Goal: Task Accomplishment & Management: Manage account settings

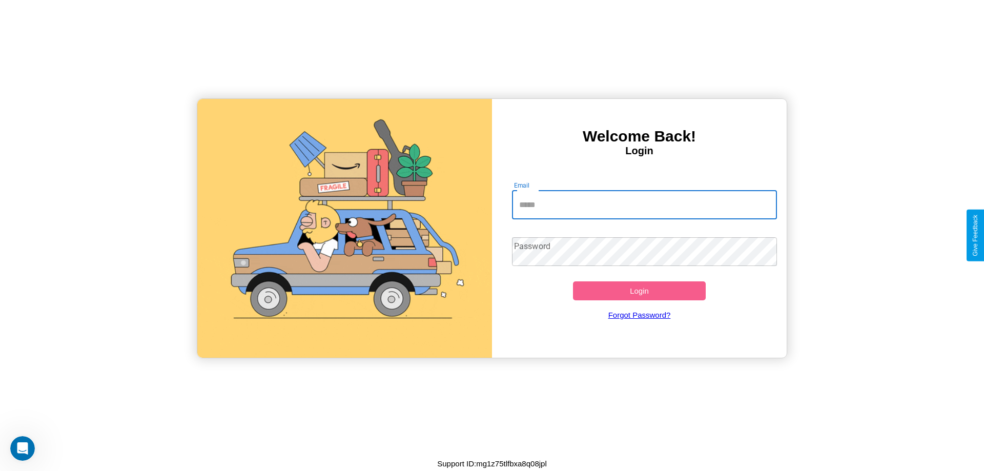
click at [644, 205] on input "Email" at bounding box center [645, 205] width 266 height 29
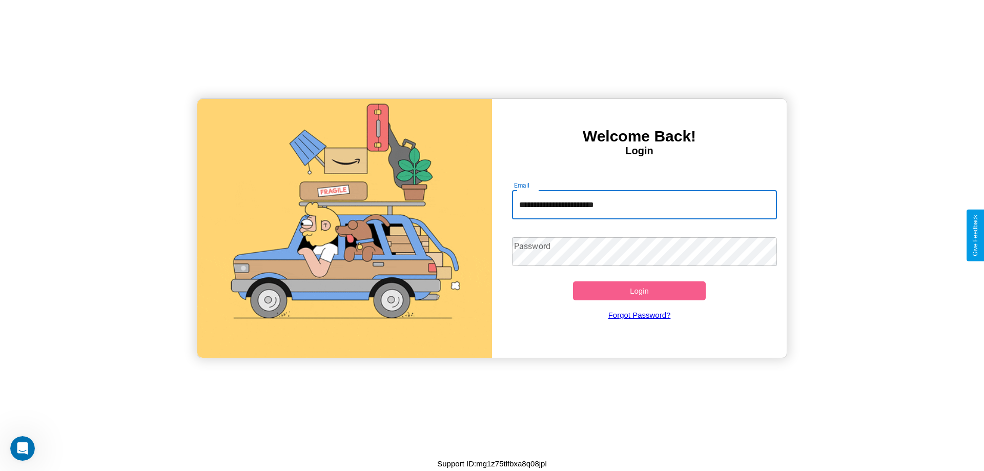
type input "**********"
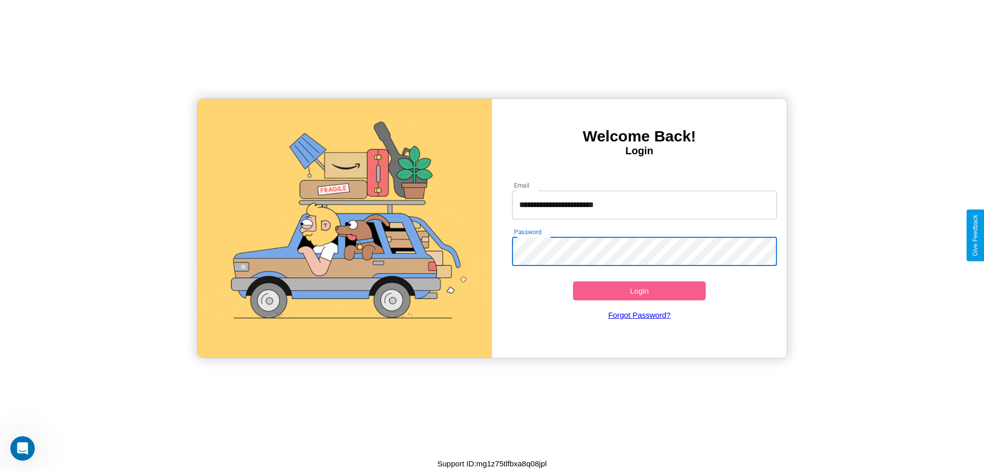
click at [639, 291] on button "Login" at bounding box center [639, 290] width 133 height 19
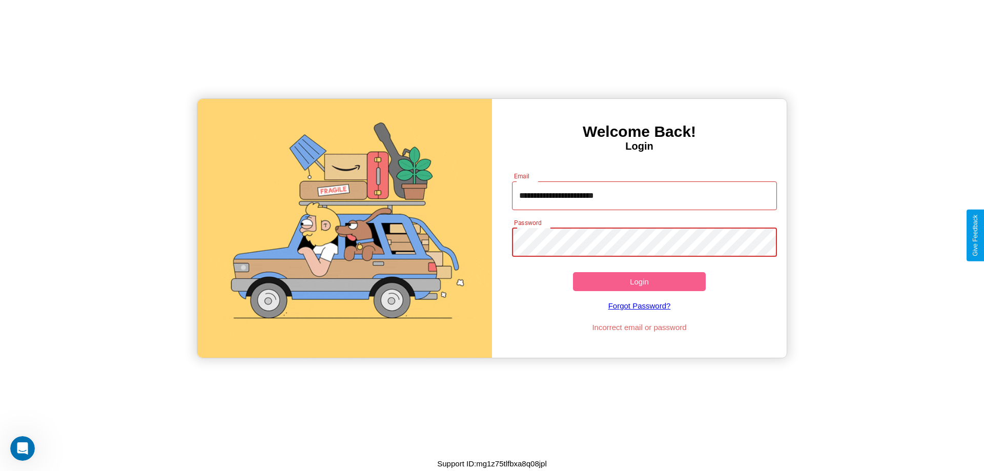
click at [639, 281] on button "Login" at bounding box center [639, 281] width 133 height 19
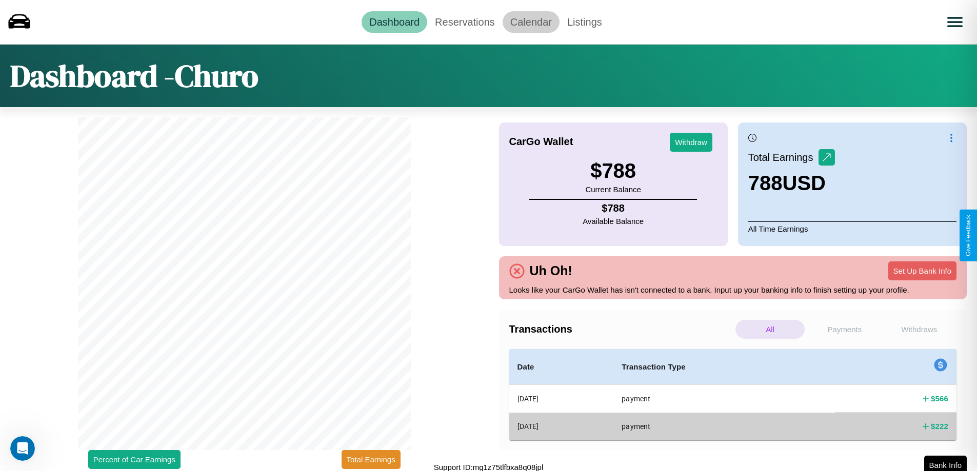
click at [531, 22] on link "Calendar" at bounding box center [530, 22] width 57 height 22
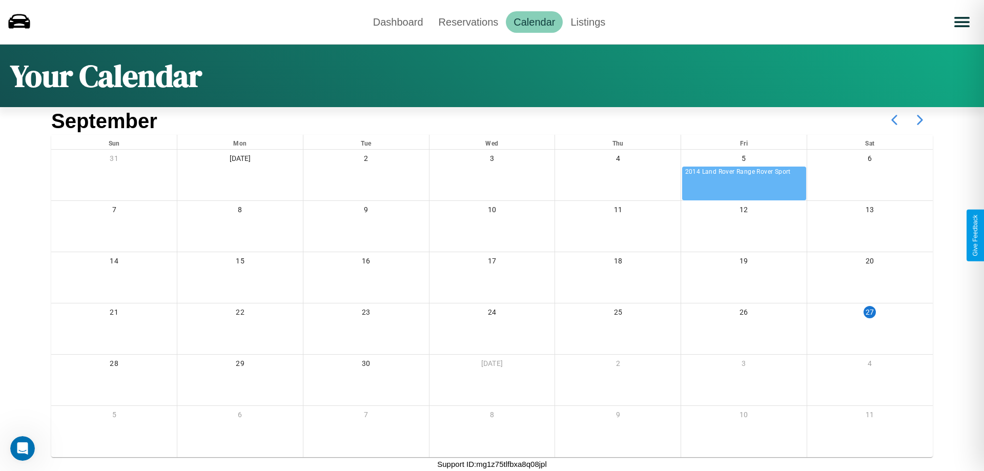
click at [920, 120] on icon at bounding box center [920, 120] width 26 height 26
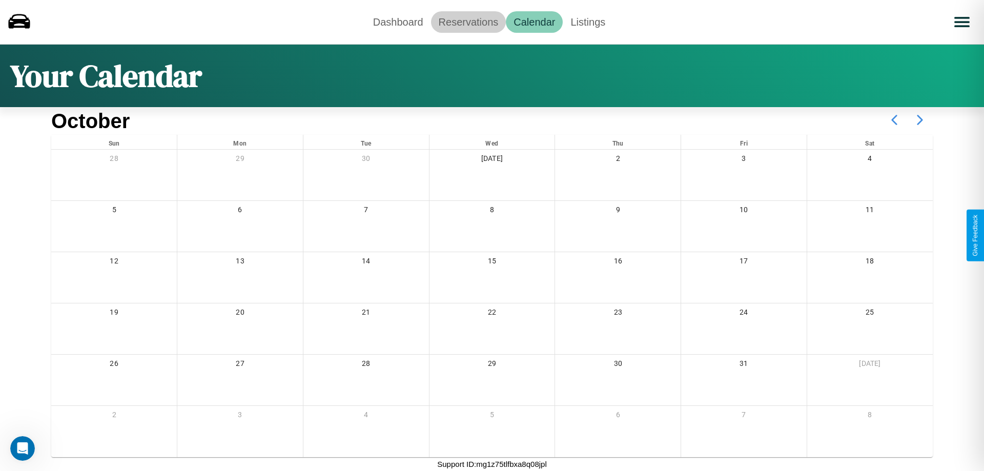
click at [468, 22] on link "Reservations" at bounding box center [468, 22] width 75 height 22
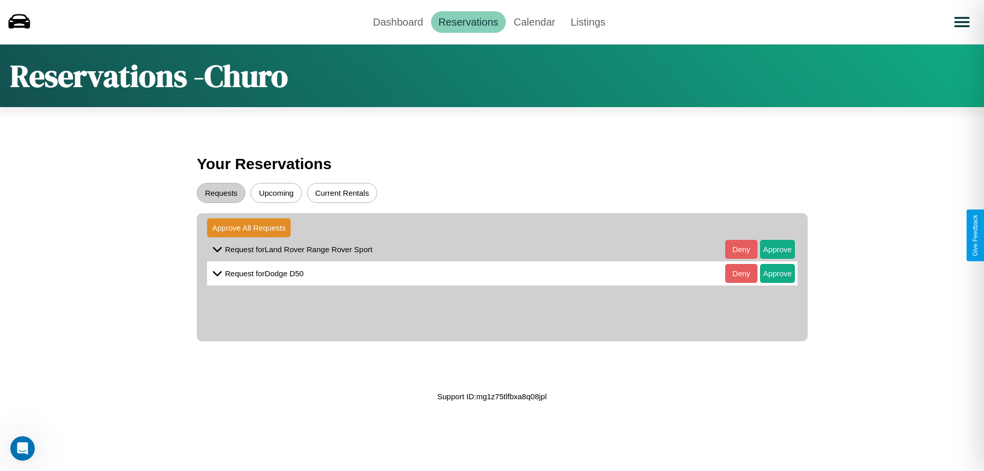
click at [276, 193] on button "Upcoming" at bounding box center [276, 193] width 51 height 20
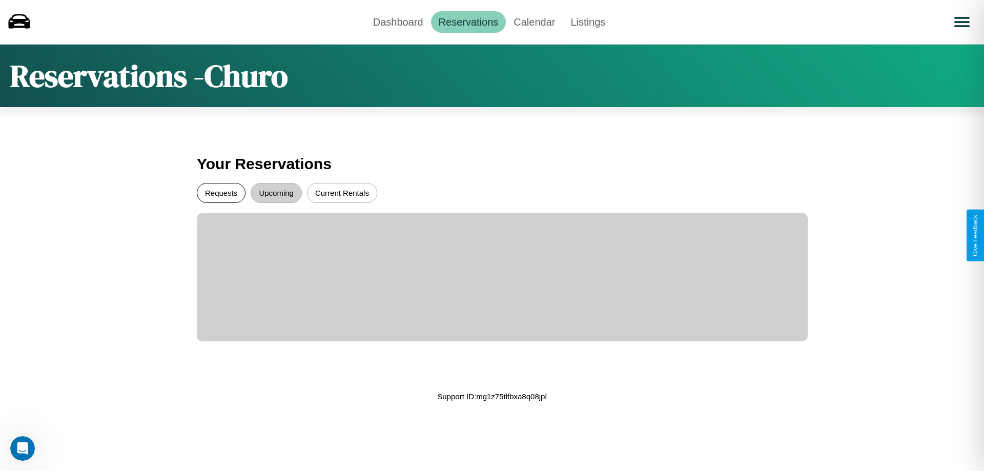
click at [221, 193] on button "Requests" at bounding box center [221, 193] width 49 height 20
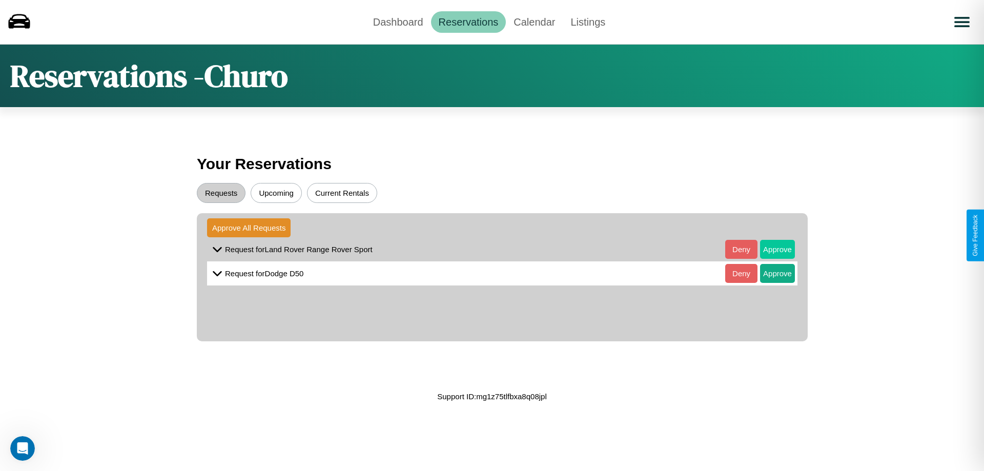
click at [770, 249] on button "Approve" at bounding box center [777, 249] width 35 height 19
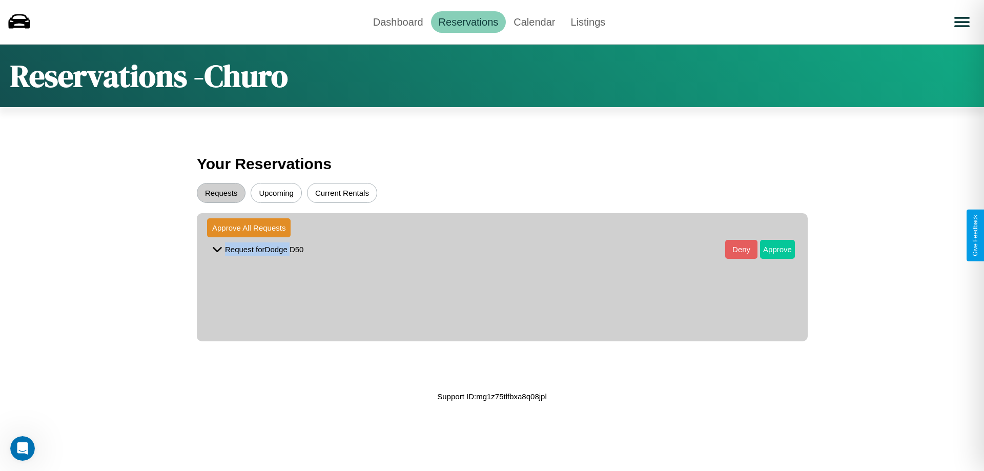
click at [770, 249] on button "Approve" at bounding box center [777, 249] width 35 height 19
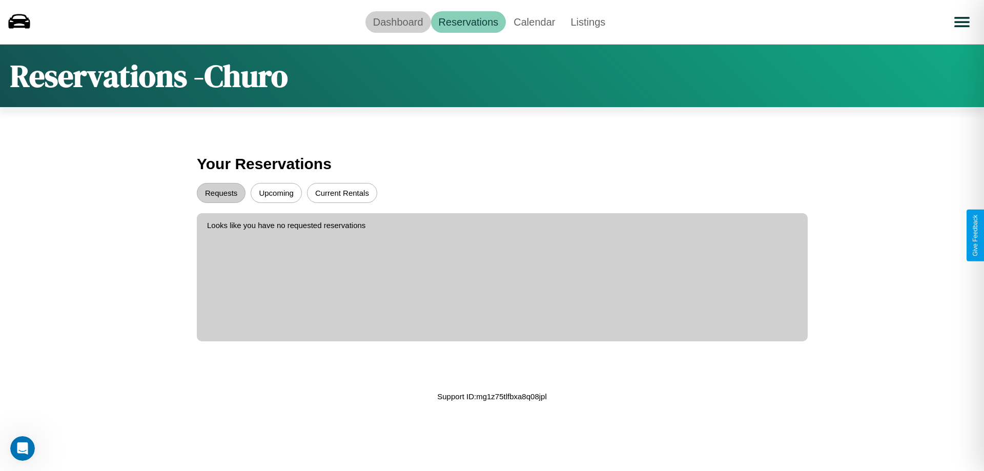
click at [398, 22] on link "Dashboard" at bounding box center [398, 22] width 66 height 22
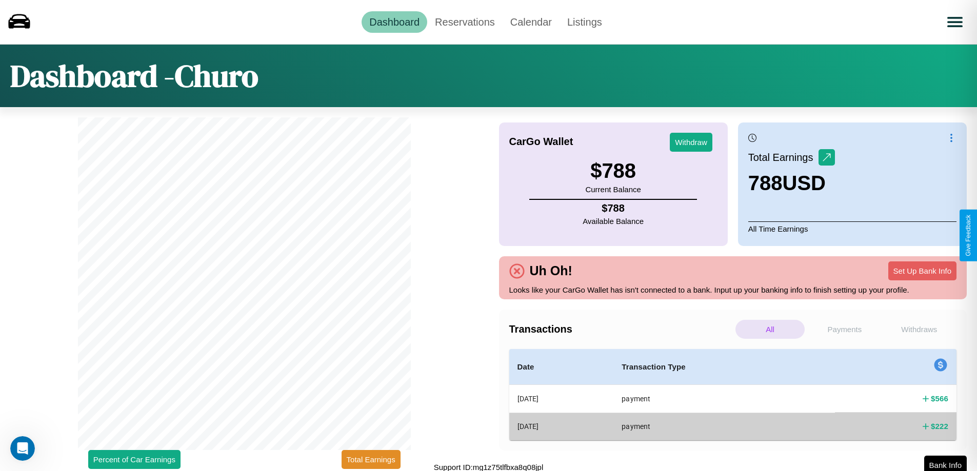
click at [844, 329] on p "Payments" at bounding box center [843, 329] width 69 height 19
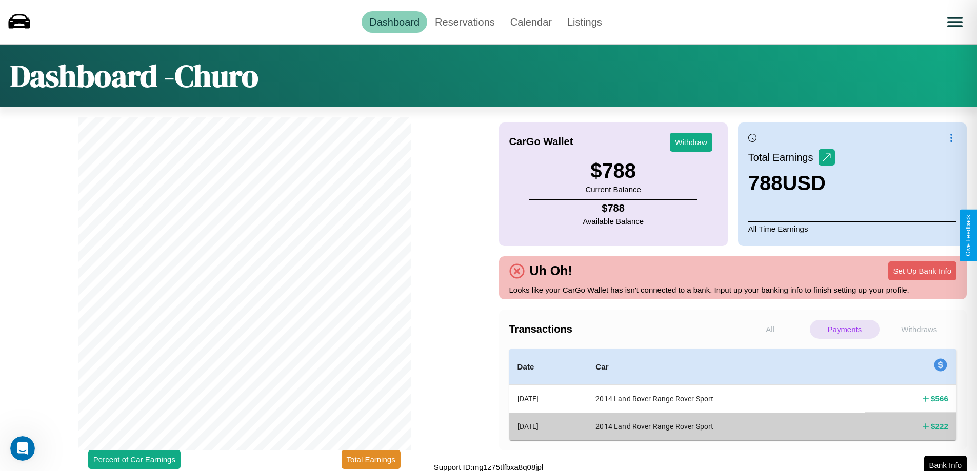
click at [769, 329] on p "All" at bounding box center [769, 329] width 69 height 19
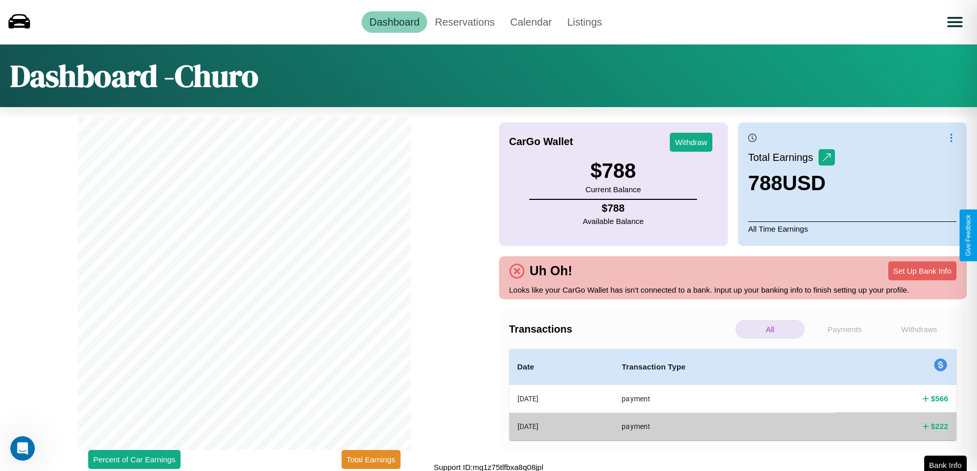
click at [919, 329] on p "Withdraws" at bounding box center [918, 329] width 69 height 19
